Goal: Information Seeking & Learning: Learn about a topic

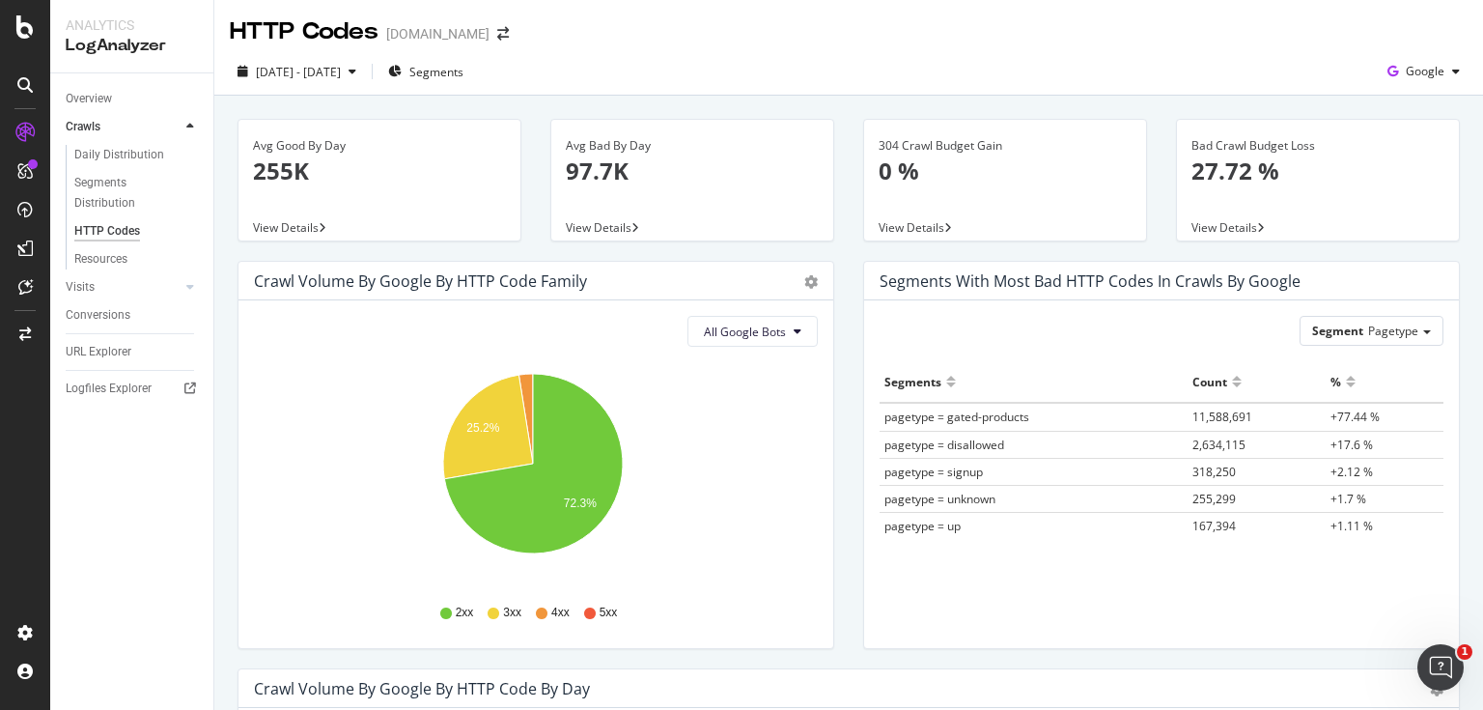
scroll to position [695, 0]
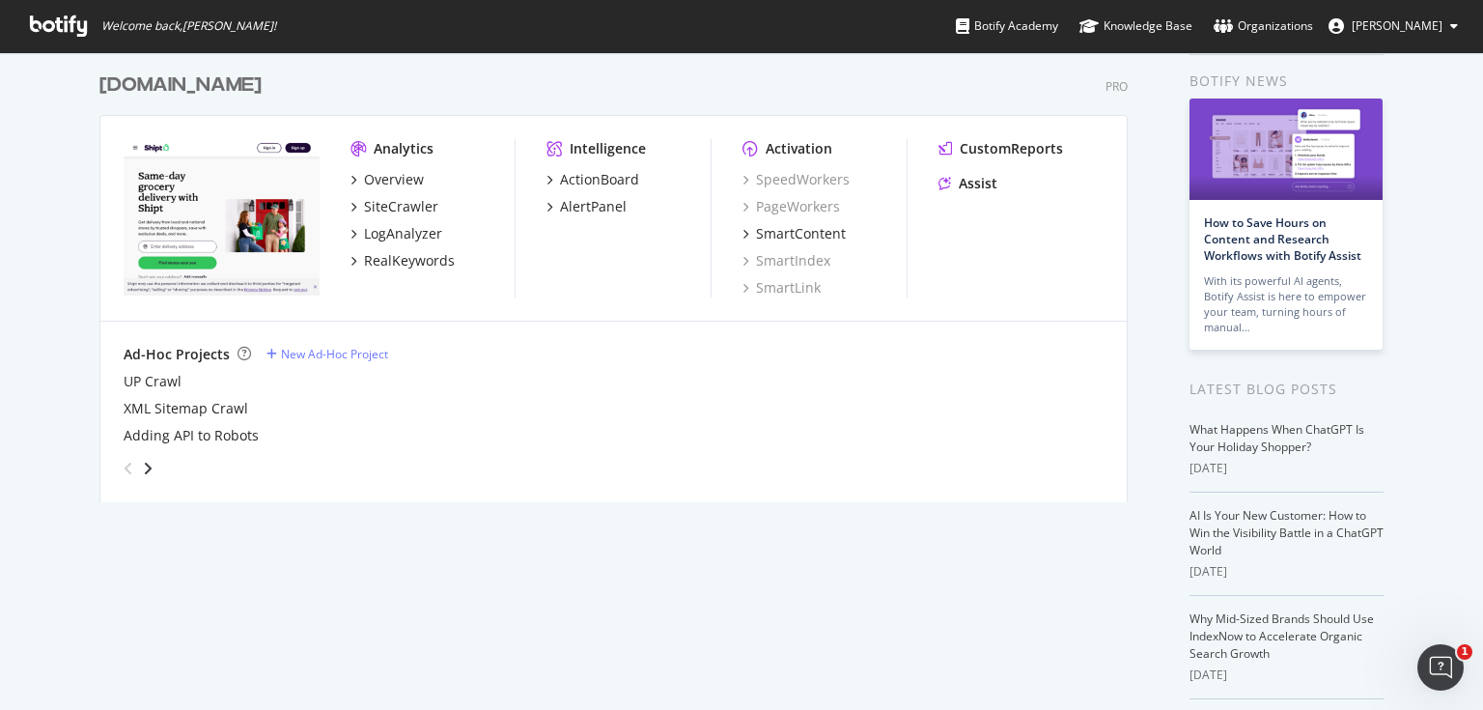
scroll to position [77, 0]
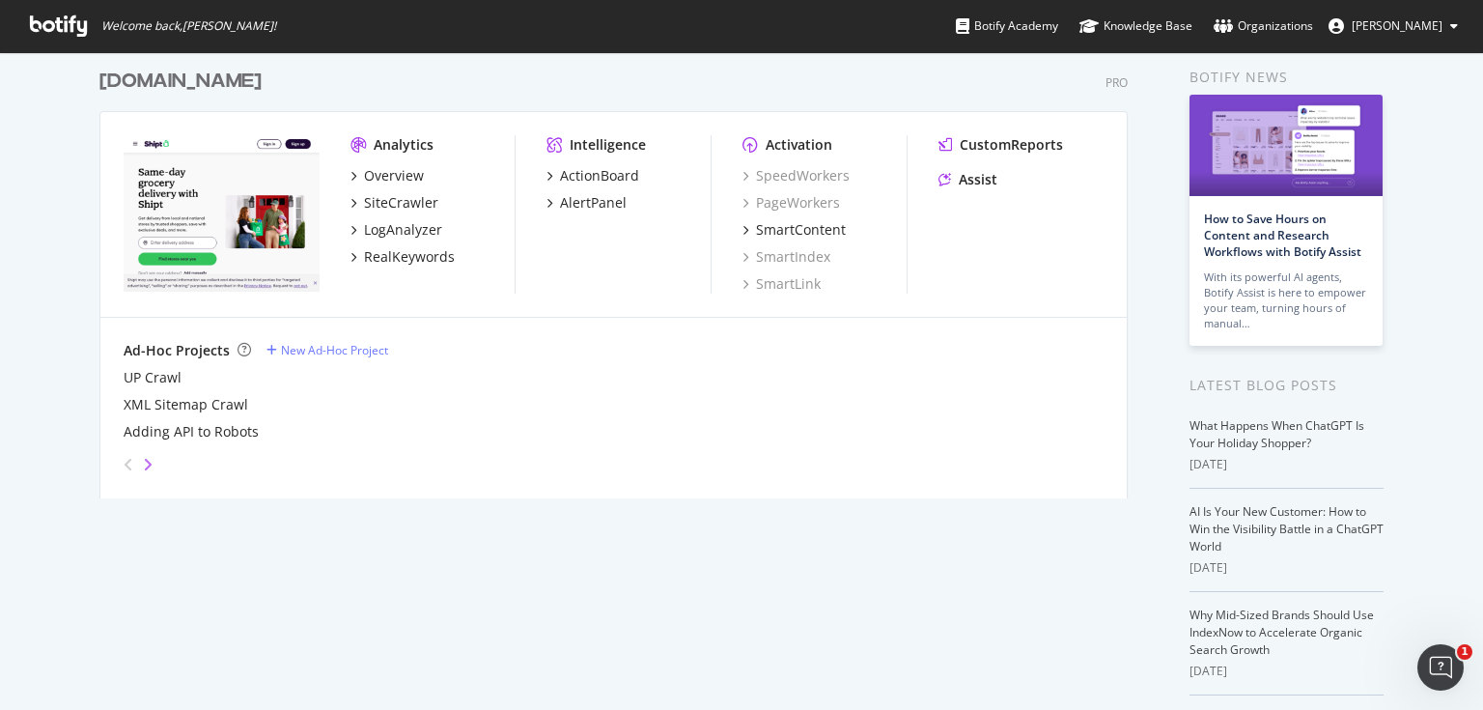
click at [143, 461] on icon "angle-right" at bounding box center [148, 464] width 10 height 15
click at [355, 247] on div "RealKeywords" at bounding box center [402, 256] width 104 height 19
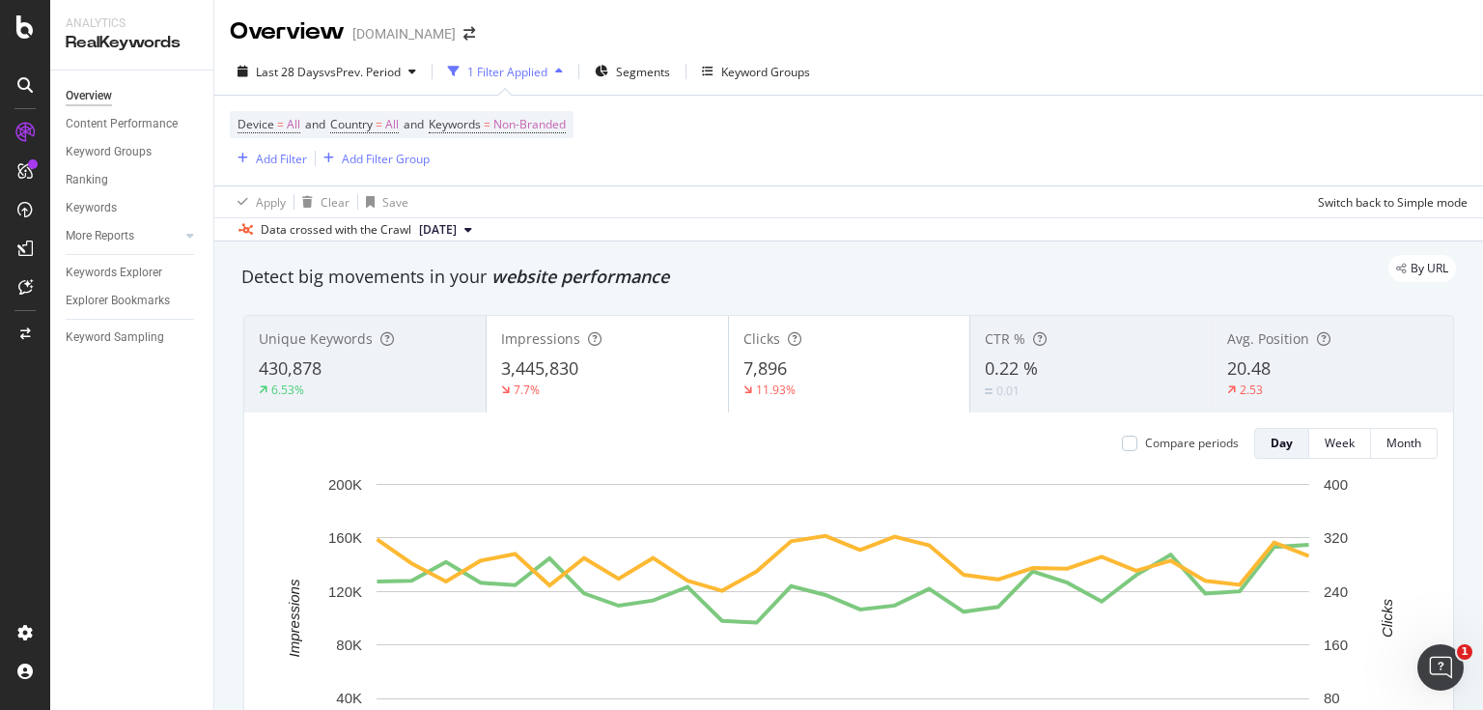
click at [480, 238] on button "2025 Aug. 25th" at bounding box center [445, 229] width 69 height 23
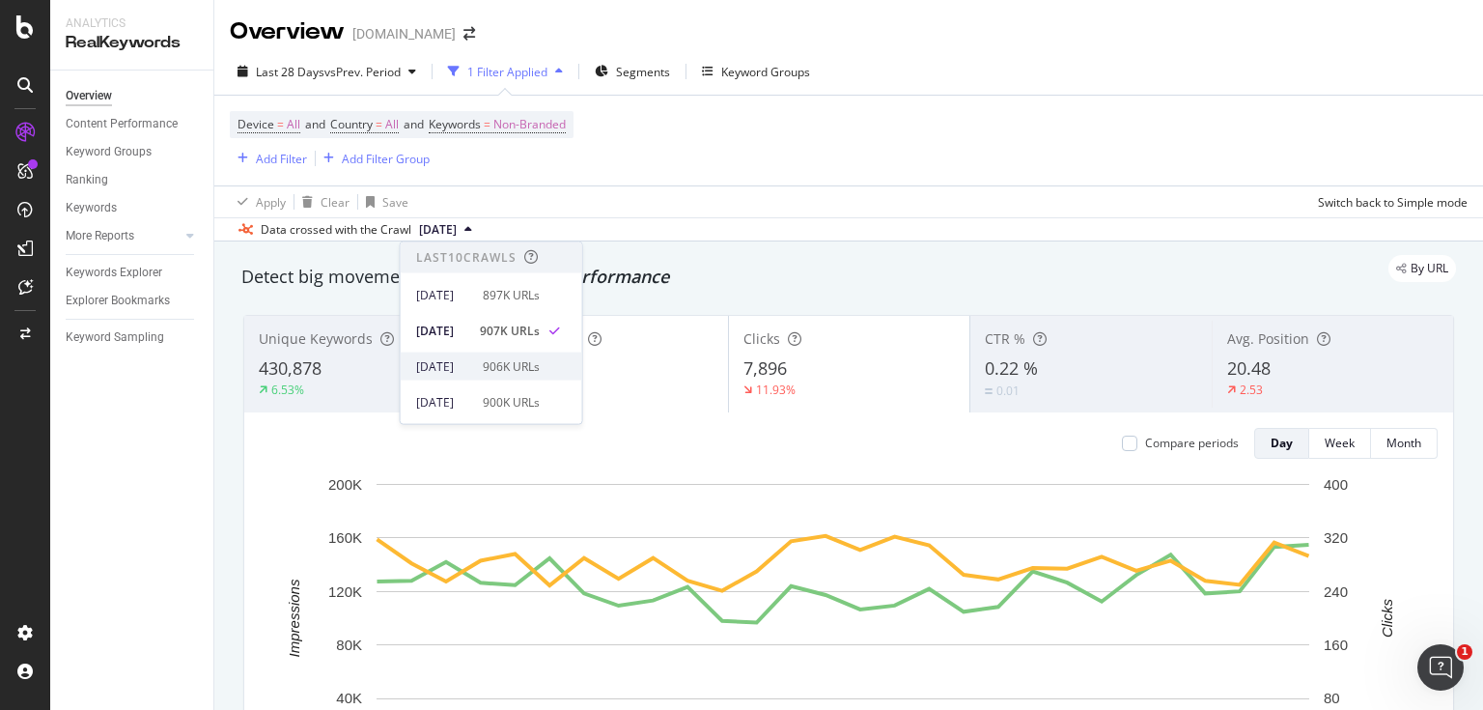
click at [540, 359] on div "906K URLs" at bounding box center [511, 365] width 57 height 17
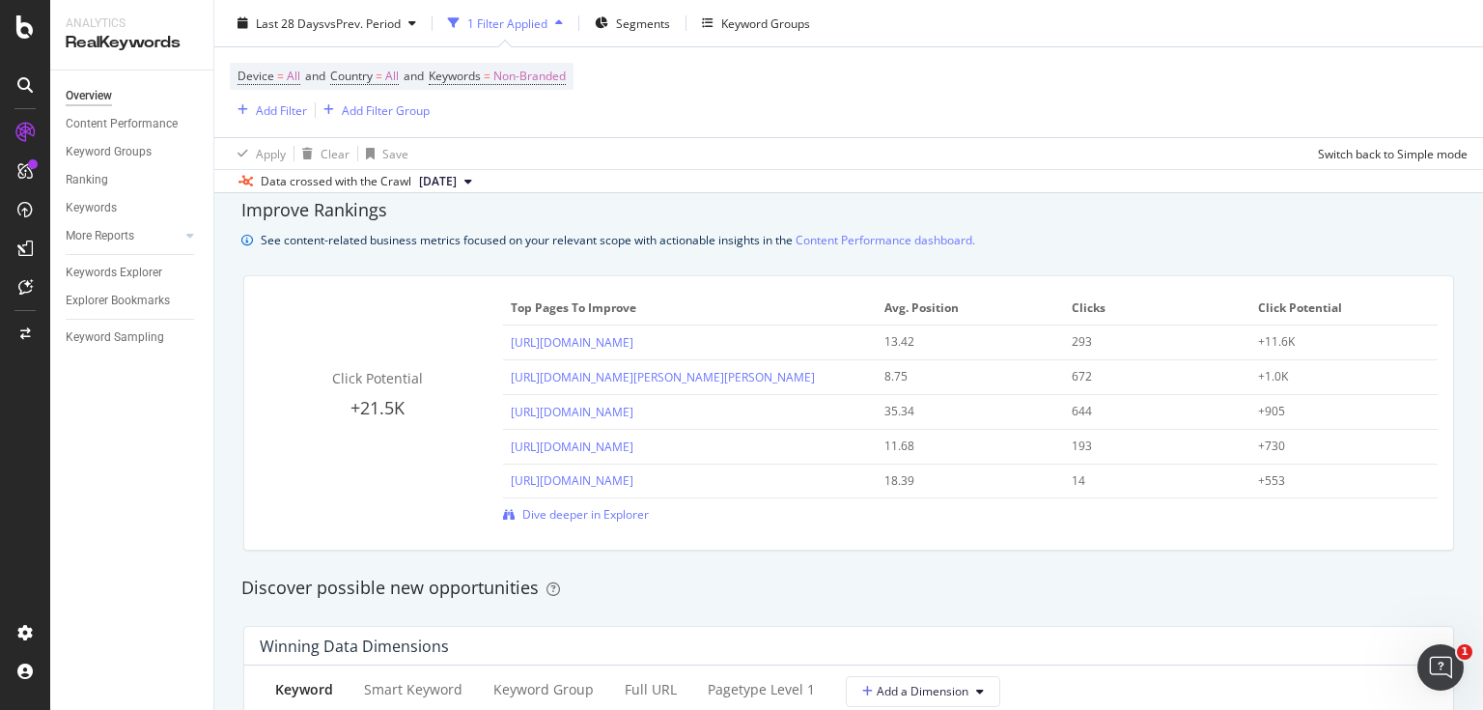
scroll to position [1628, 0]
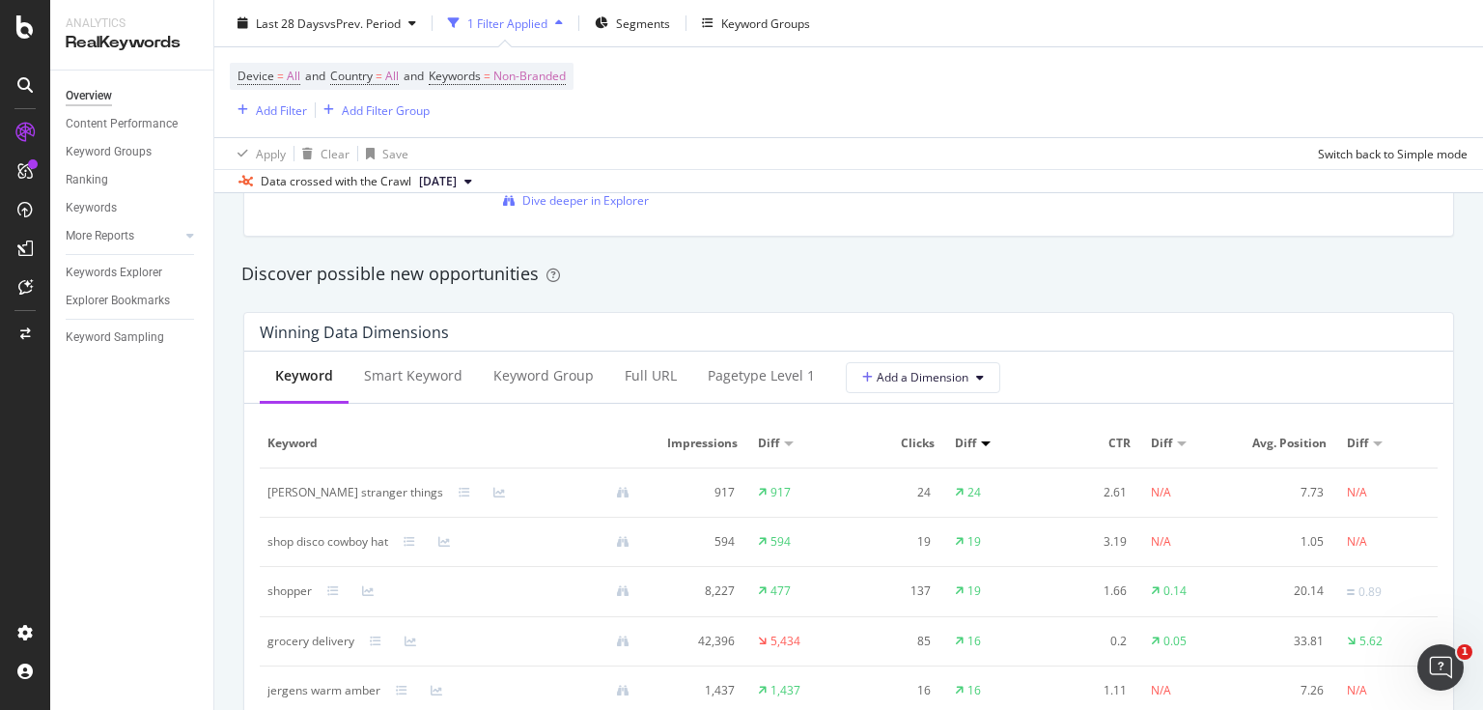
click at [233, 404] on div "Winning Data Dimensions Keyword Smart Keyword Keyword Group Full URL pagetype L…" at bounding box center [849, 550] width 1234 height 508
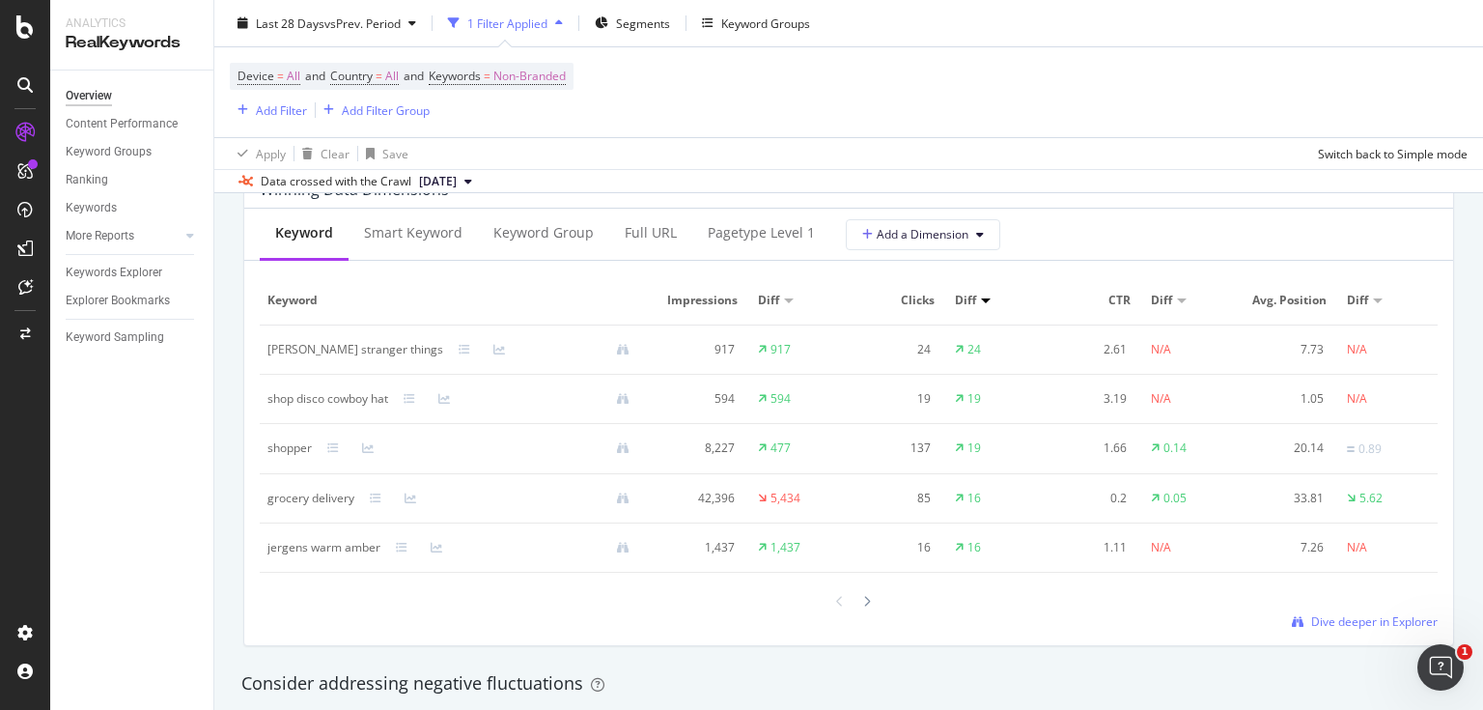
scroll to position [1766, 0]
click at [573, 247] on div "Keyword Group" at bounding box center [543, 238] width 131 height 53
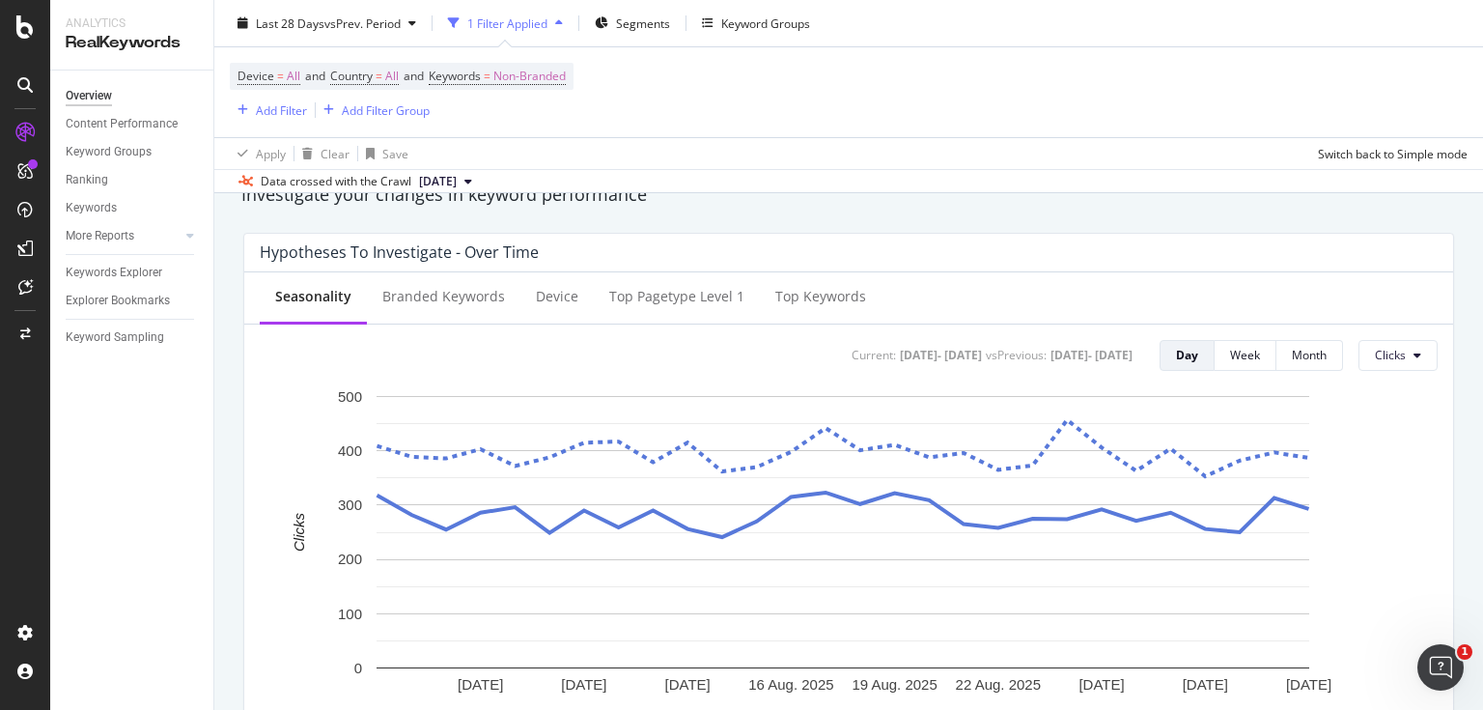
scroll to position [660, 0]
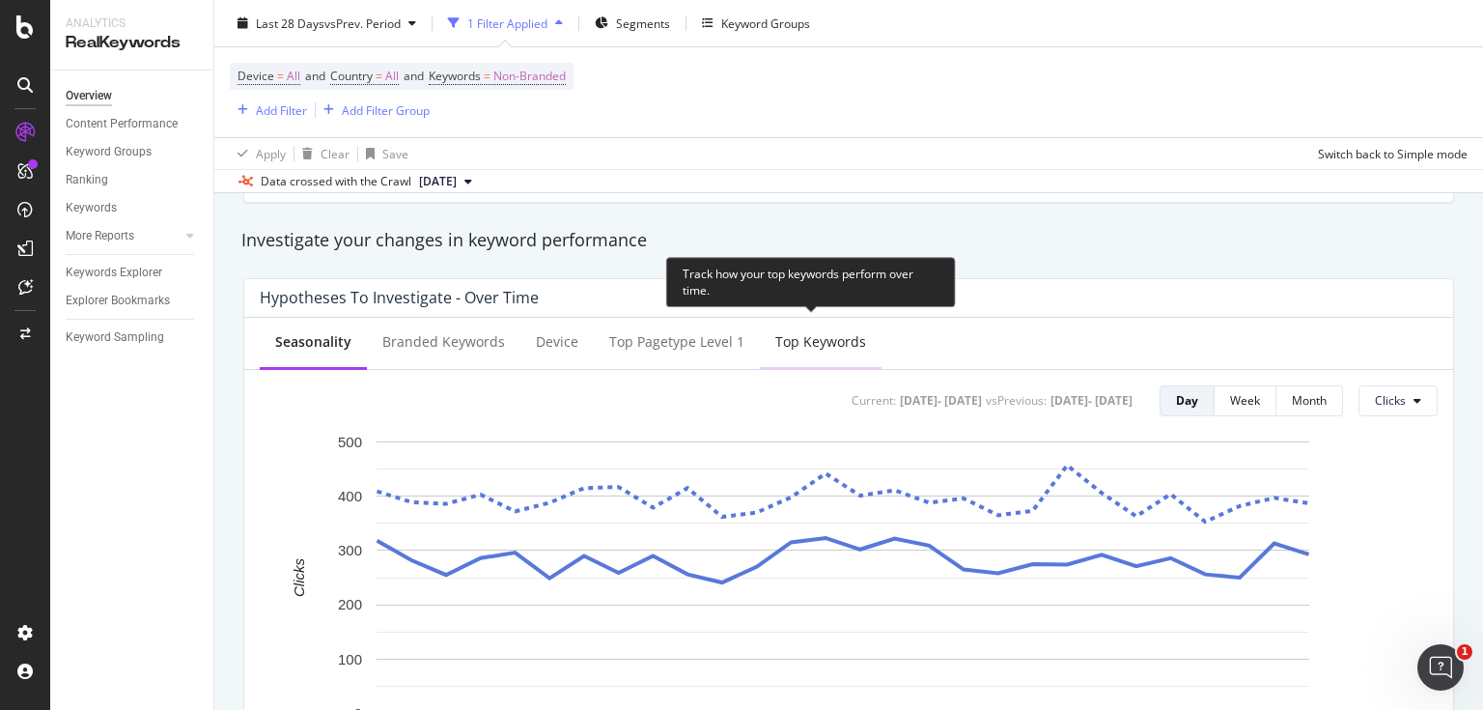
click at [803, 338] on div "Top Keywords" at bounding box center [820, 341] width 91 height 19
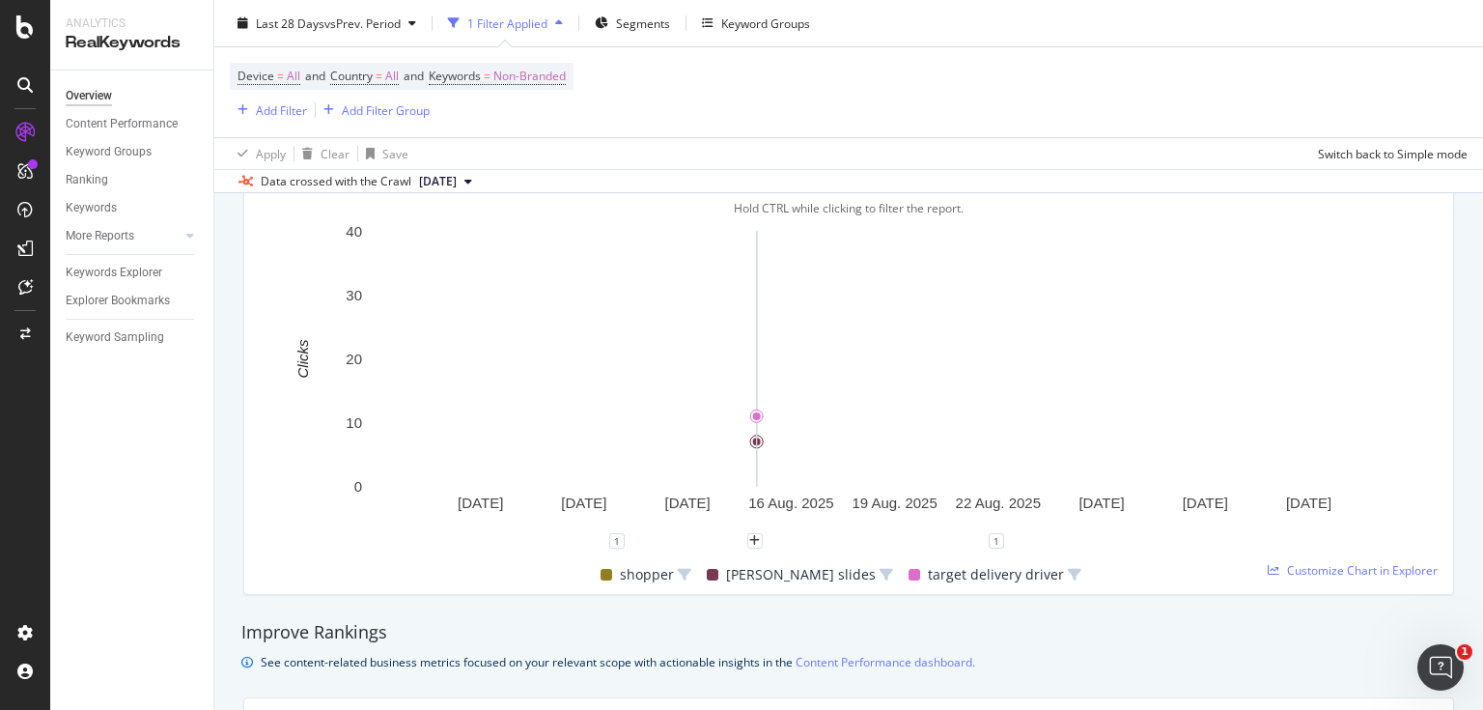
scroll to position [969, 0]
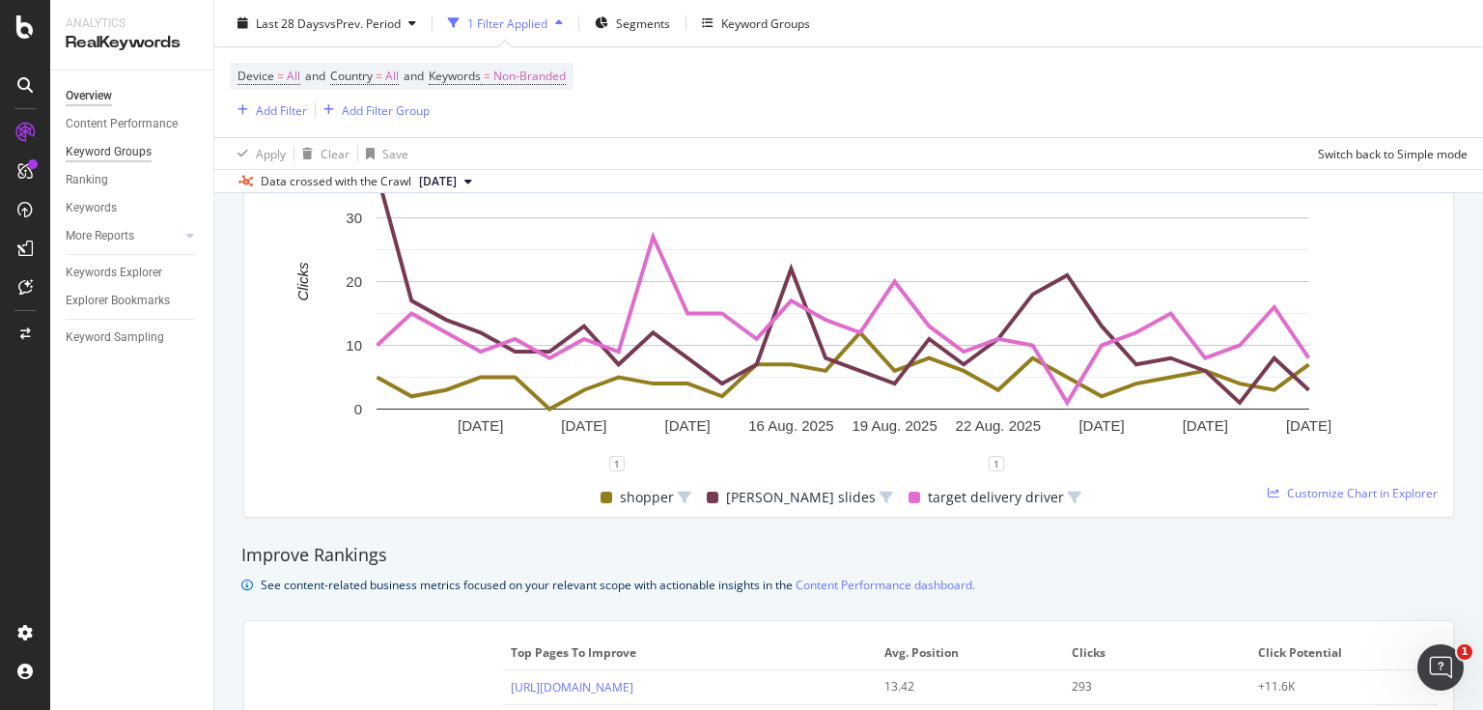
click at [147, 145] on div "Keyword Groups" at bounding box center [109, 152] width 86 height 20
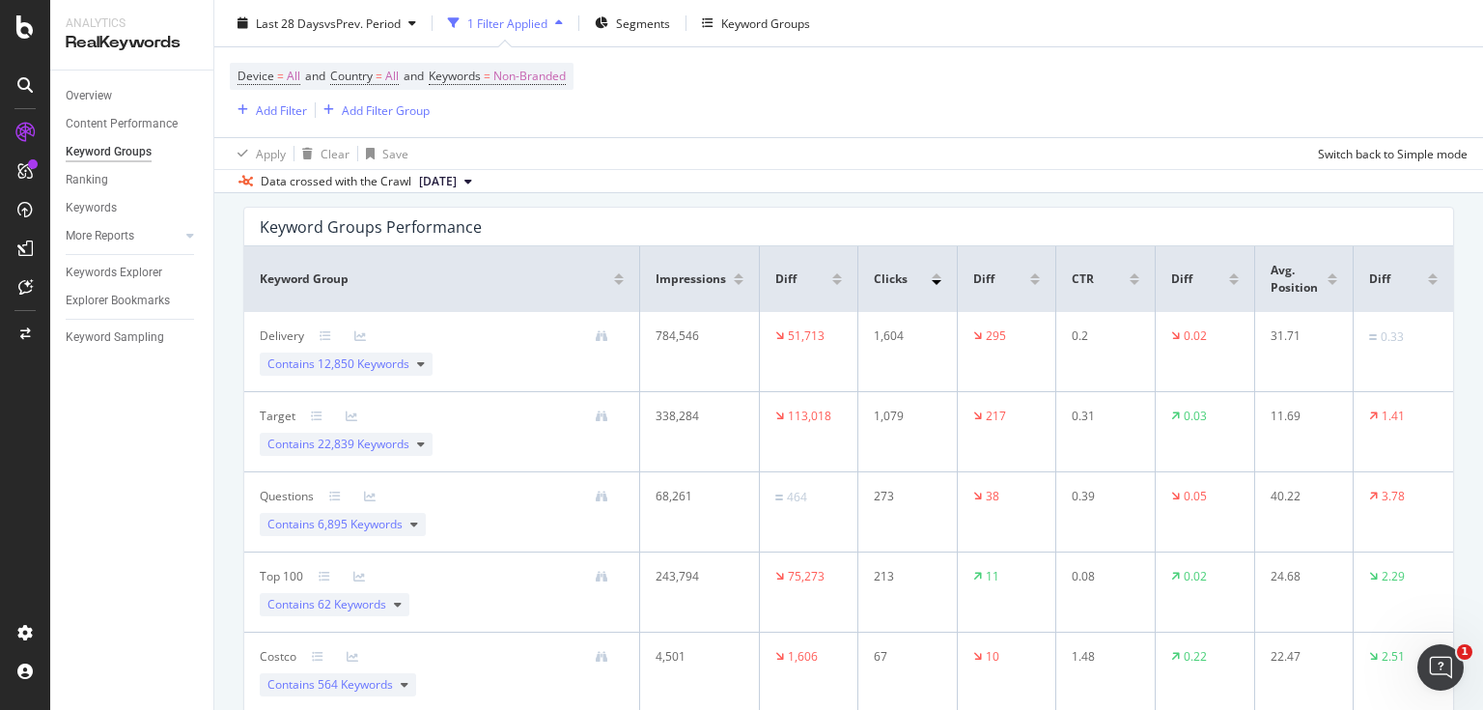
scroll to position [89, 0]
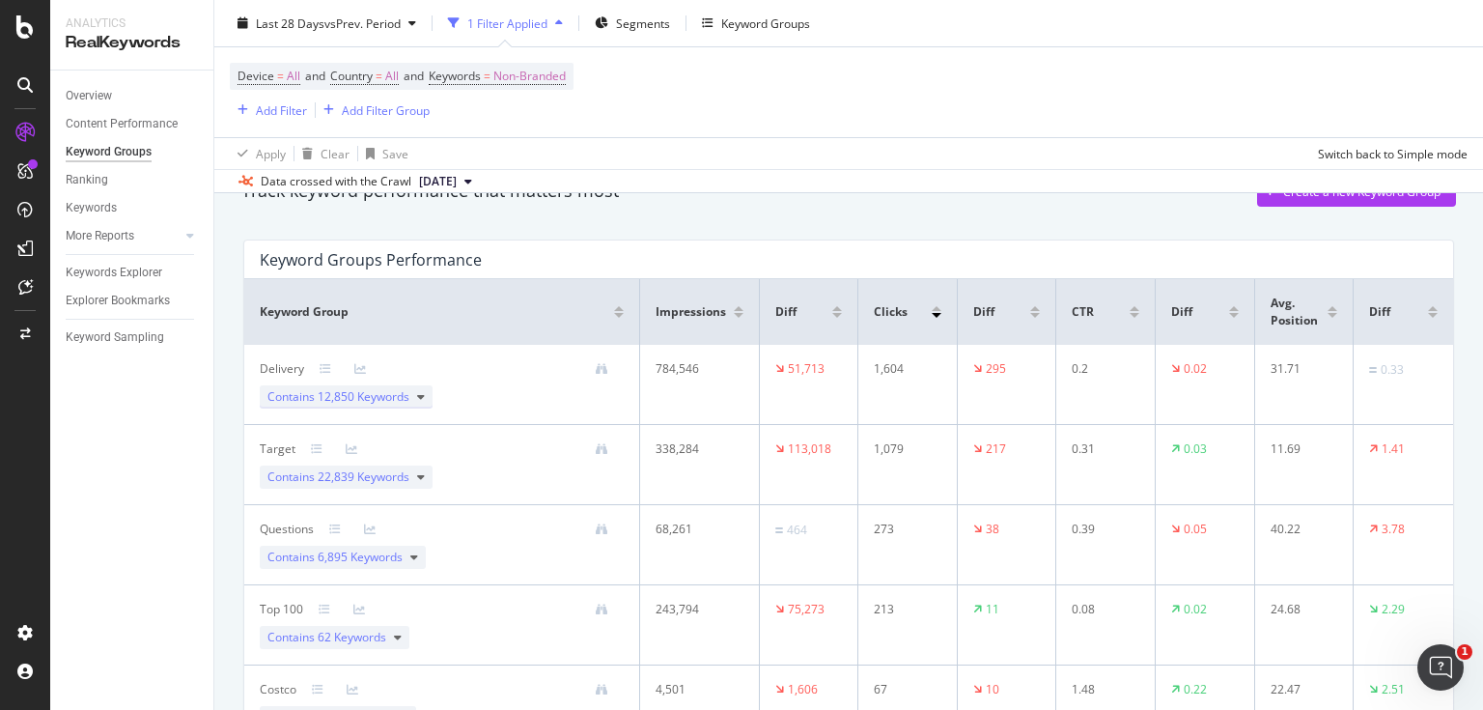
click at [402, 403] on span "Contains 12,850 Keywords" at bounding box center [338, 396] width 142 height 17
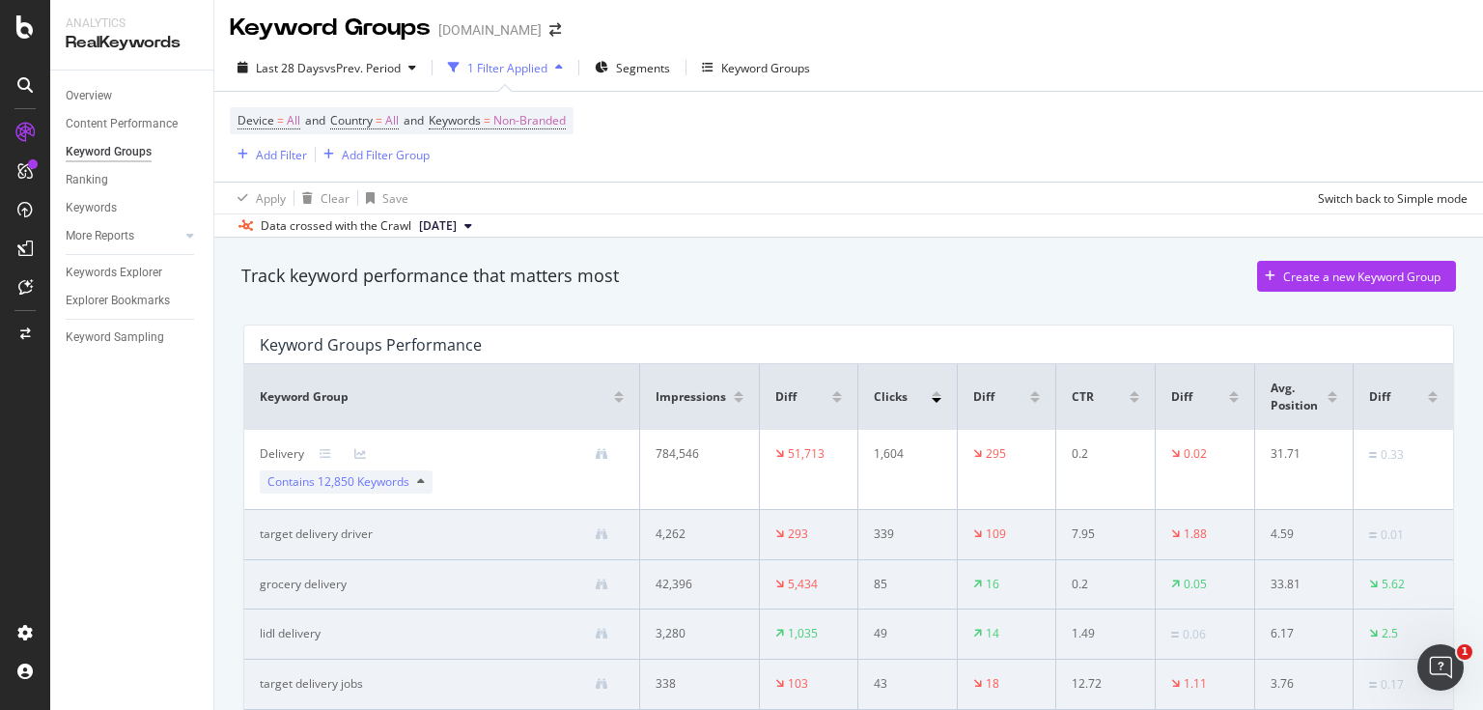
scroll to position [0, 0]
